Goal: Find contact information: Obtain details needed to contact an individual or organization

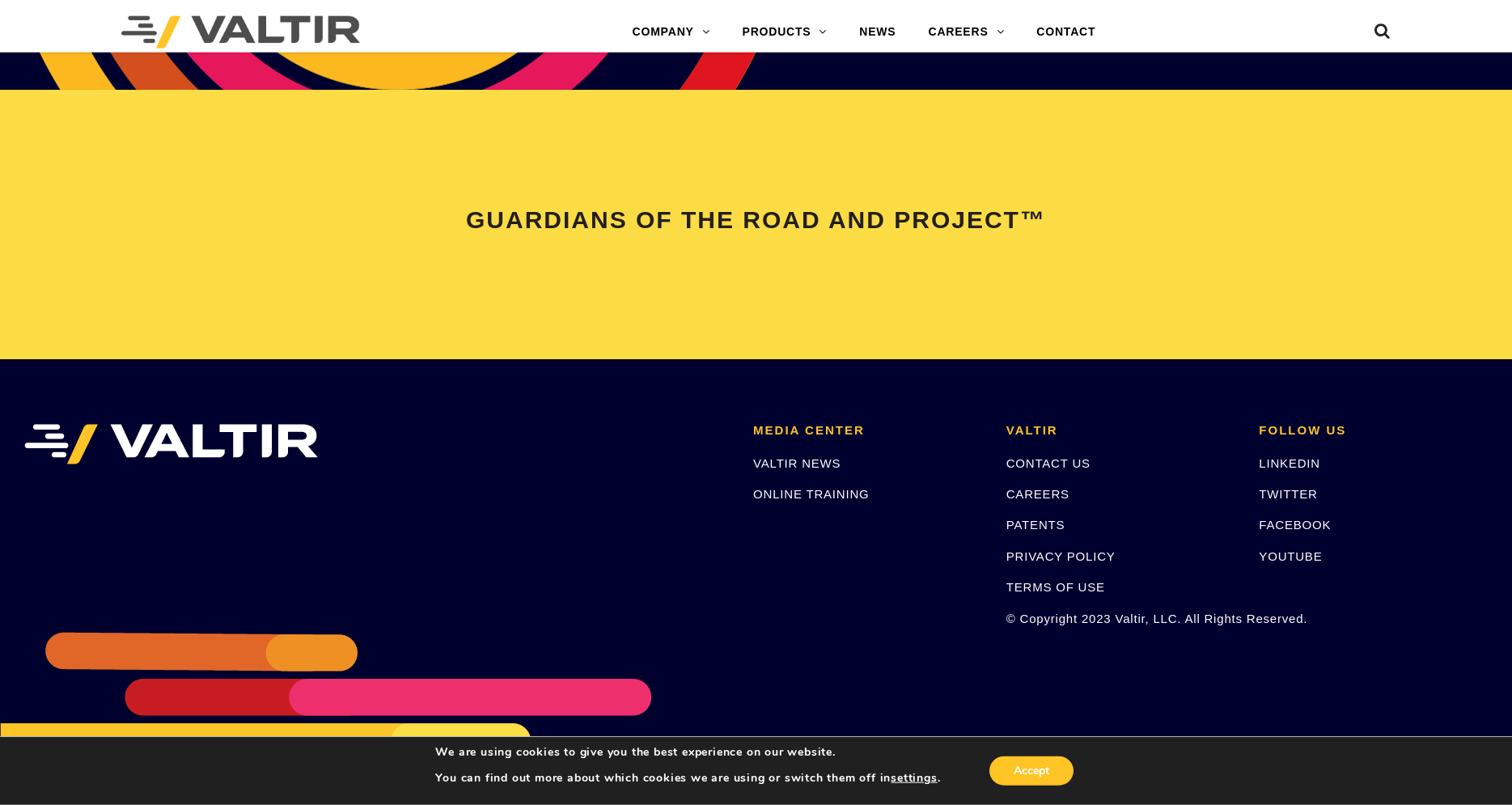
scroll to position [3382, 0]
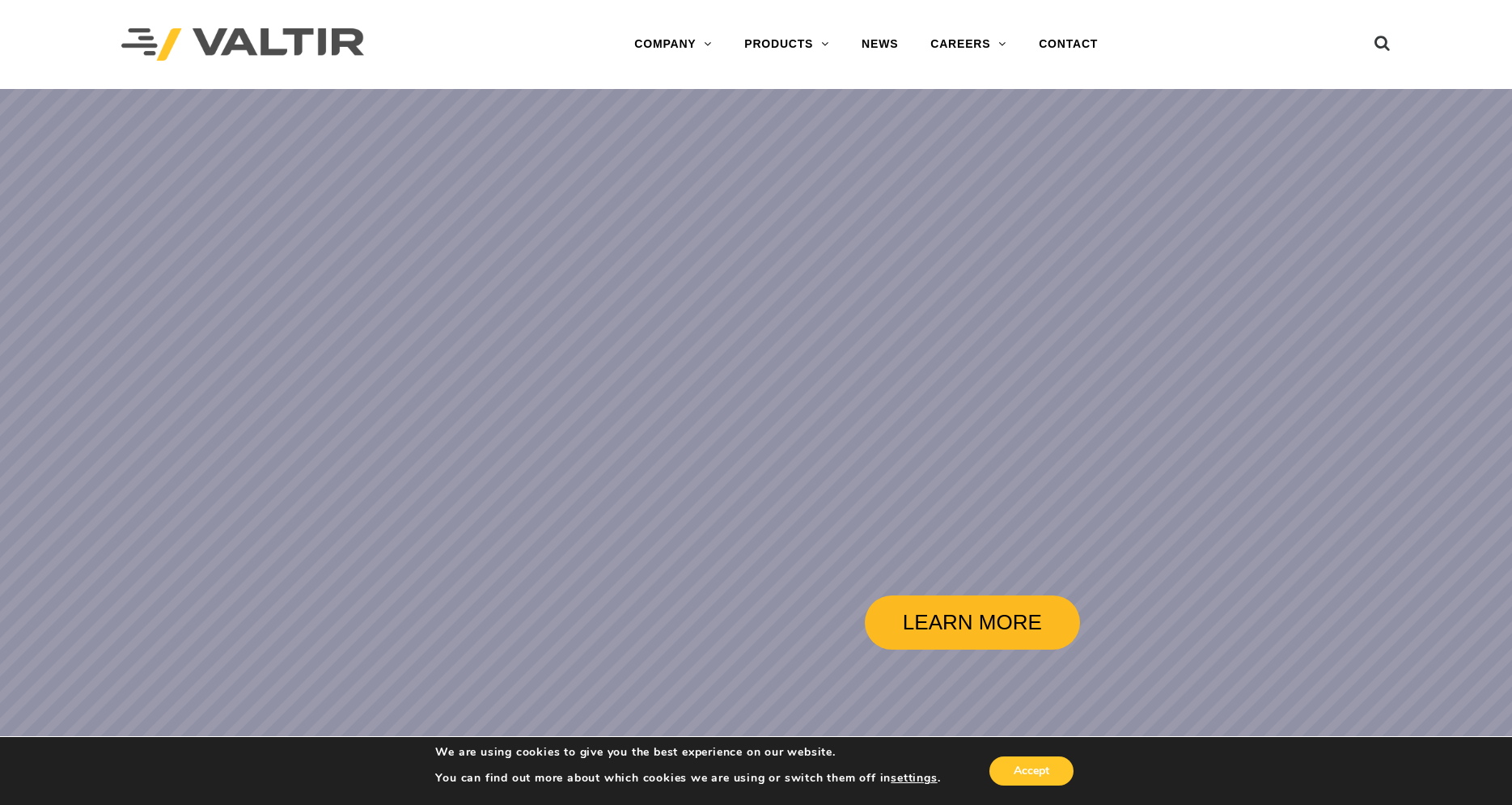
click at [931, 625] on link "LEARN MORE" at bounding box center [973, 622] width 216 height 54
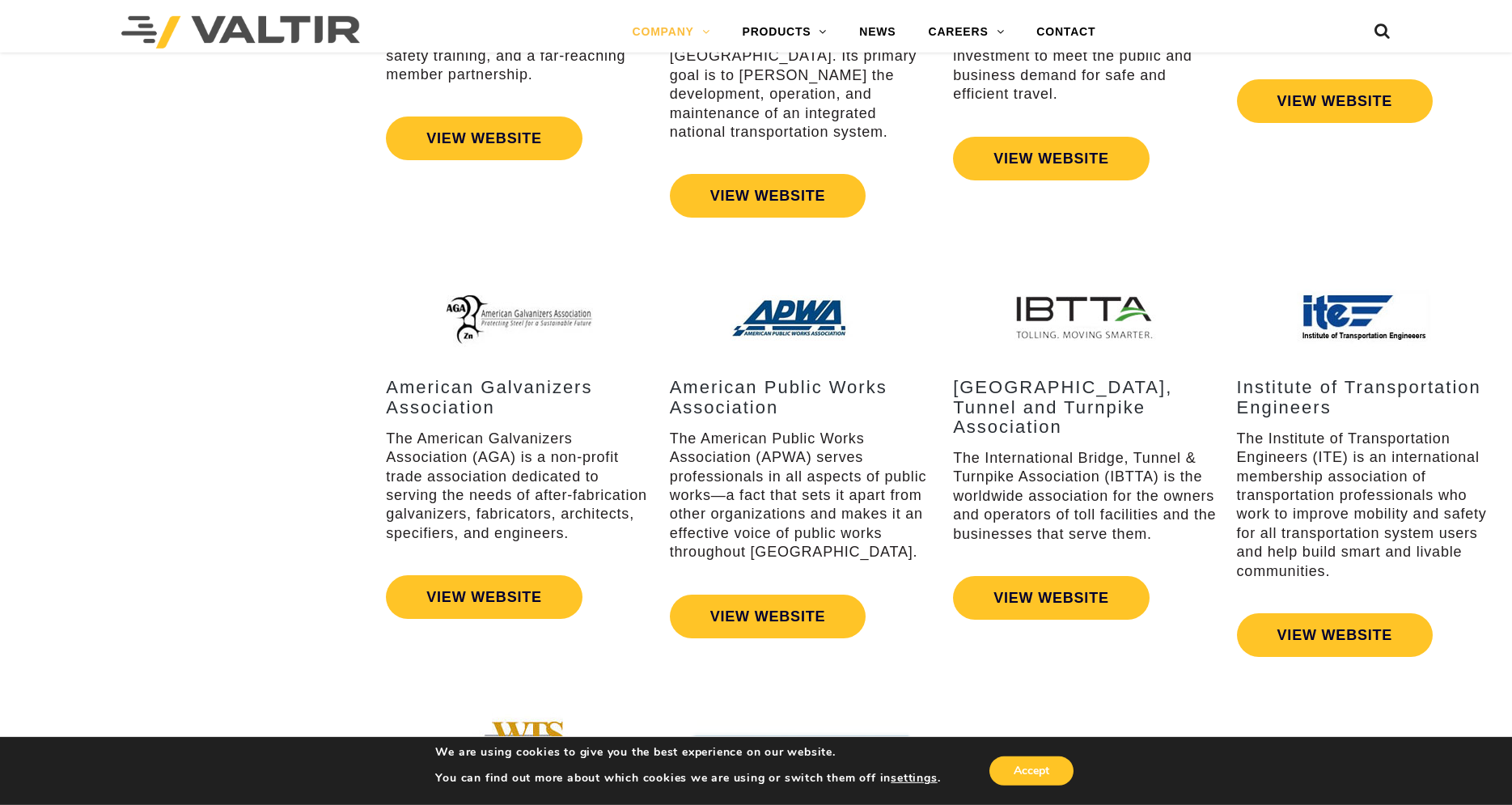
scroll to position [2340, 0]
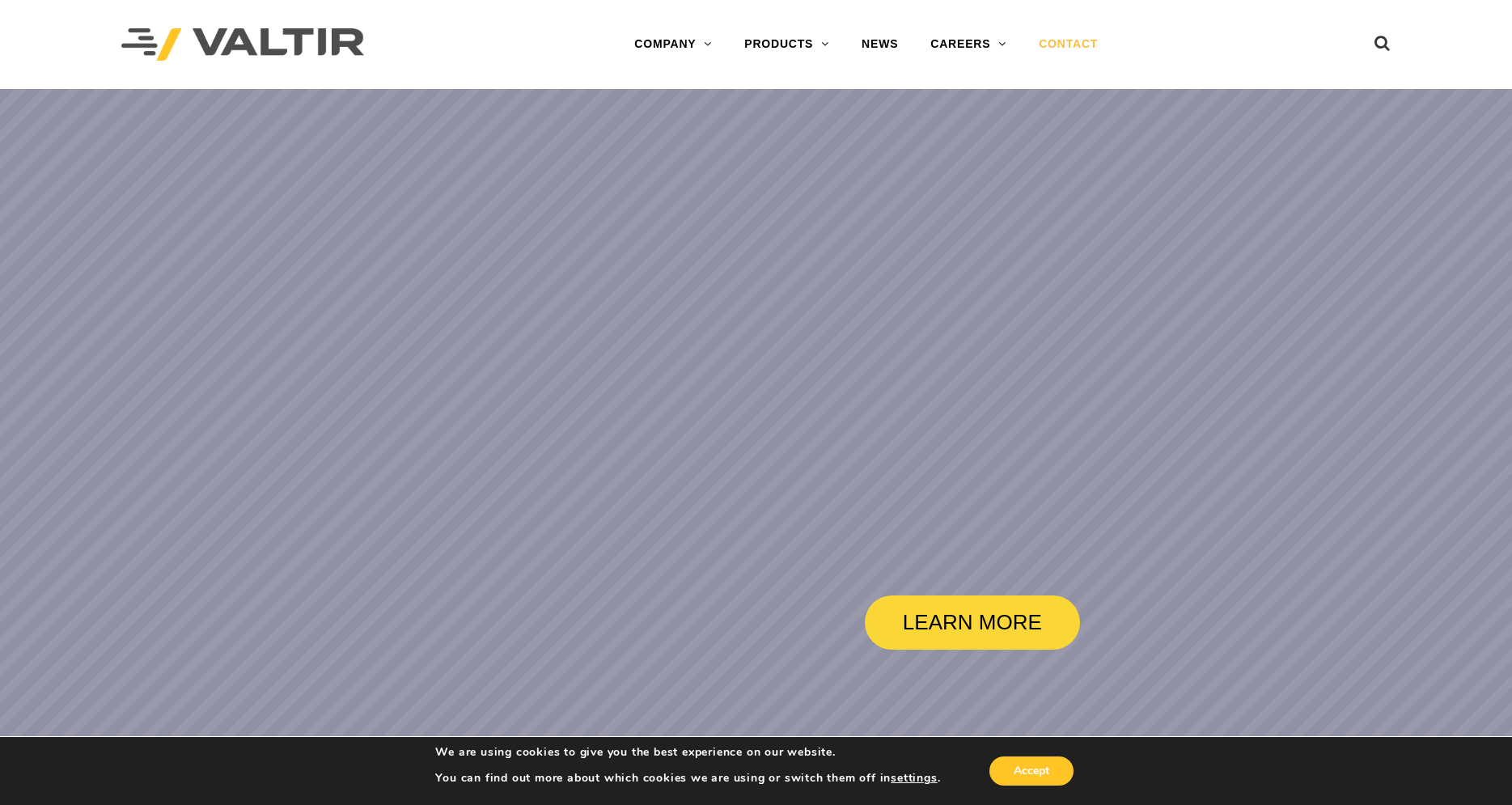
click at [1091, 42] on link "CONTACT" at bounding box center [1068, 44] width 92 height 32
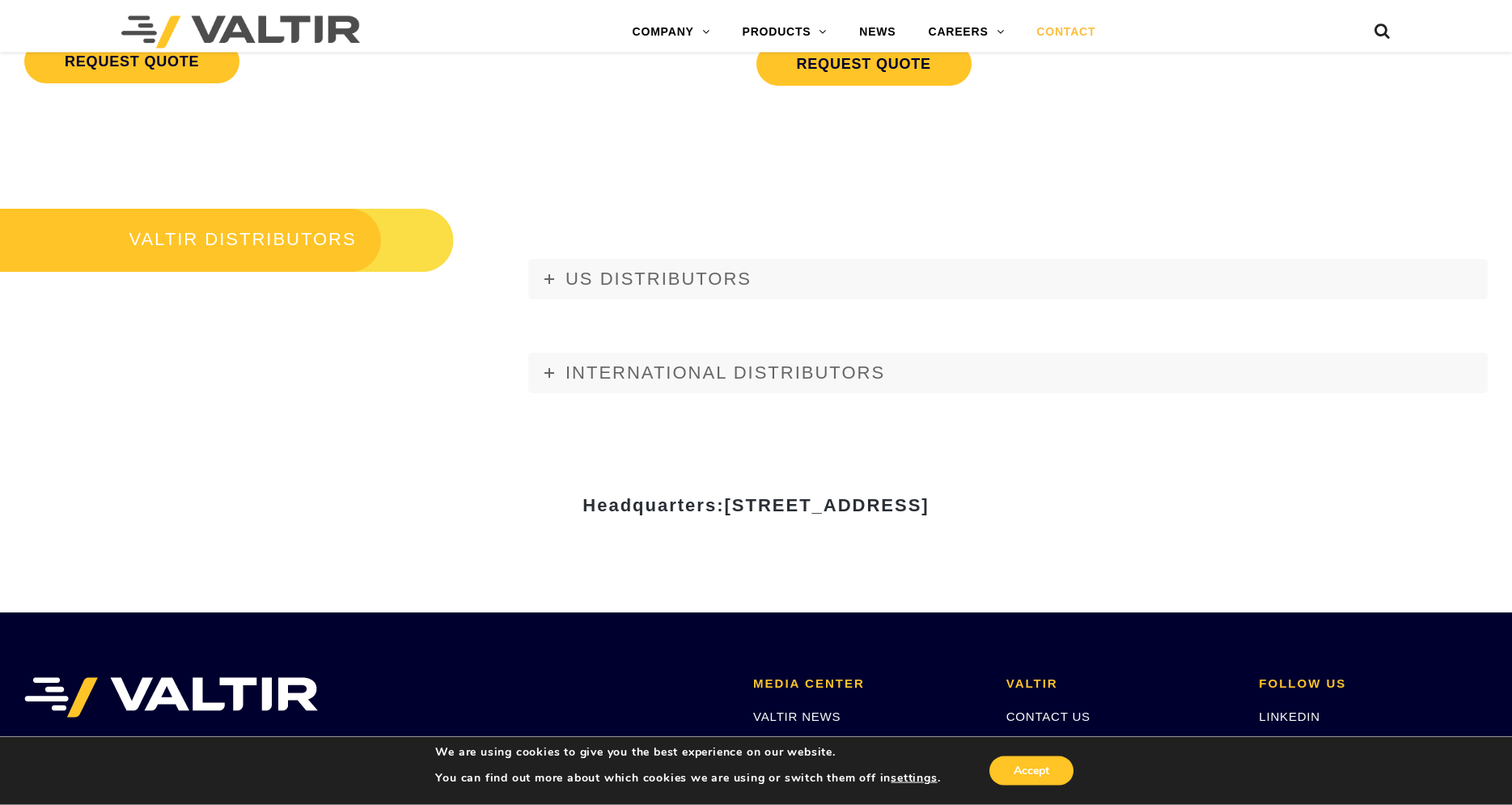
scroll to position [1897, 0]
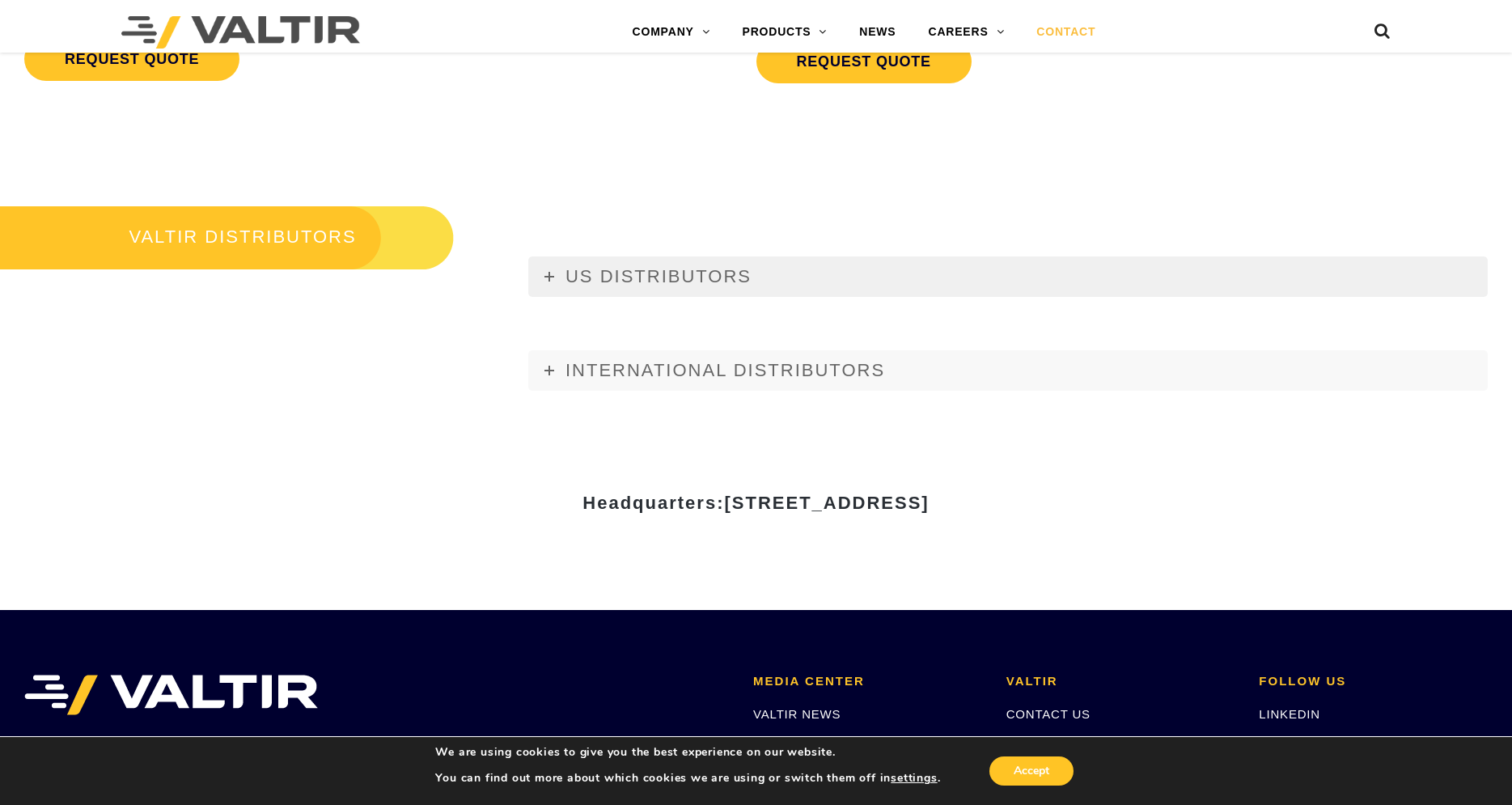
click at [562, 275] on link "US DISTRIBUTORS" at bounding box center [1008, 277] width 959 height 40
